Goal: Check status

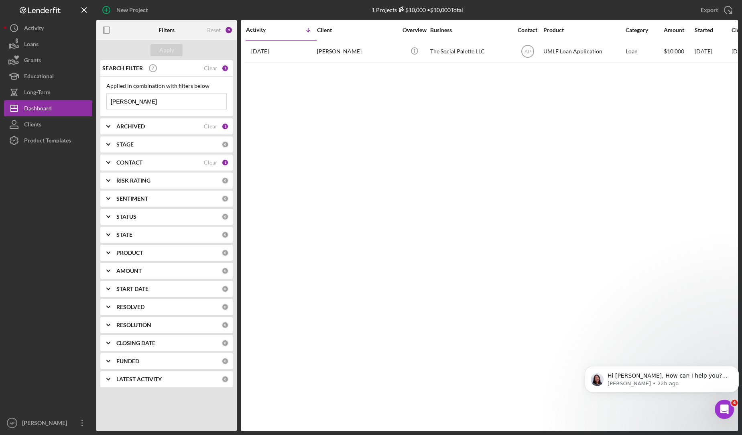
click at [131, 98] on input "[PERSON_NAME]" at bounding box center [167, 101] width 120 height 16
type input "f"
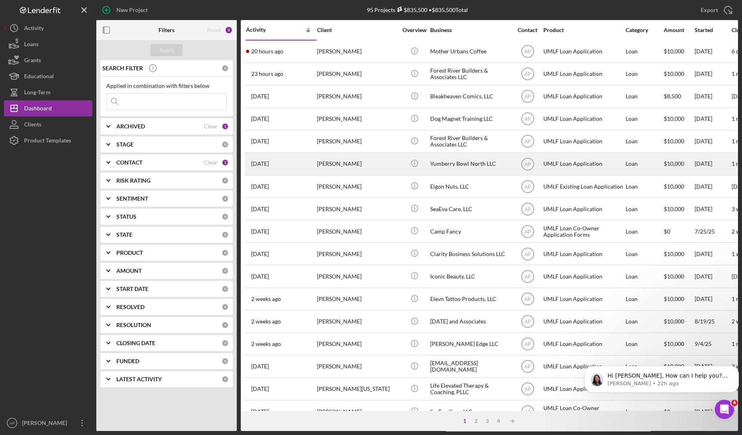
click at [379, 166] on div "[PERSON_NAME]" at bounding box center [357, 163] width 80 height 21
